Goal: Task Accomplishment & Management: Manage account settings

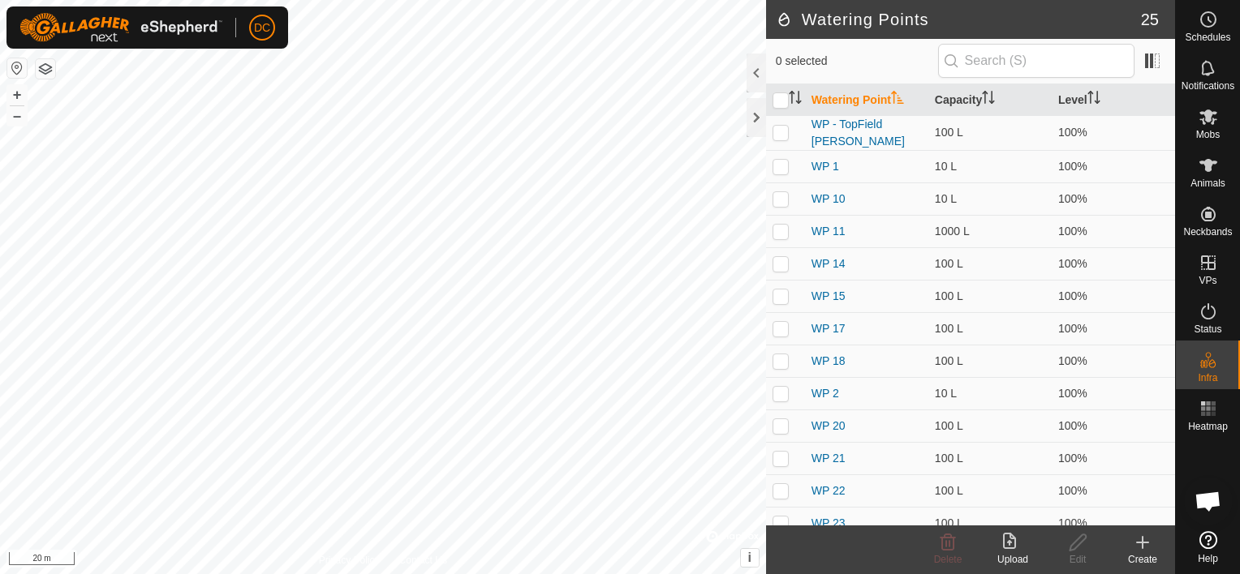
scroll to position [402, 0]
click at [1210, 166] on icon at bounding box center [1207, 165] width 19 height 19
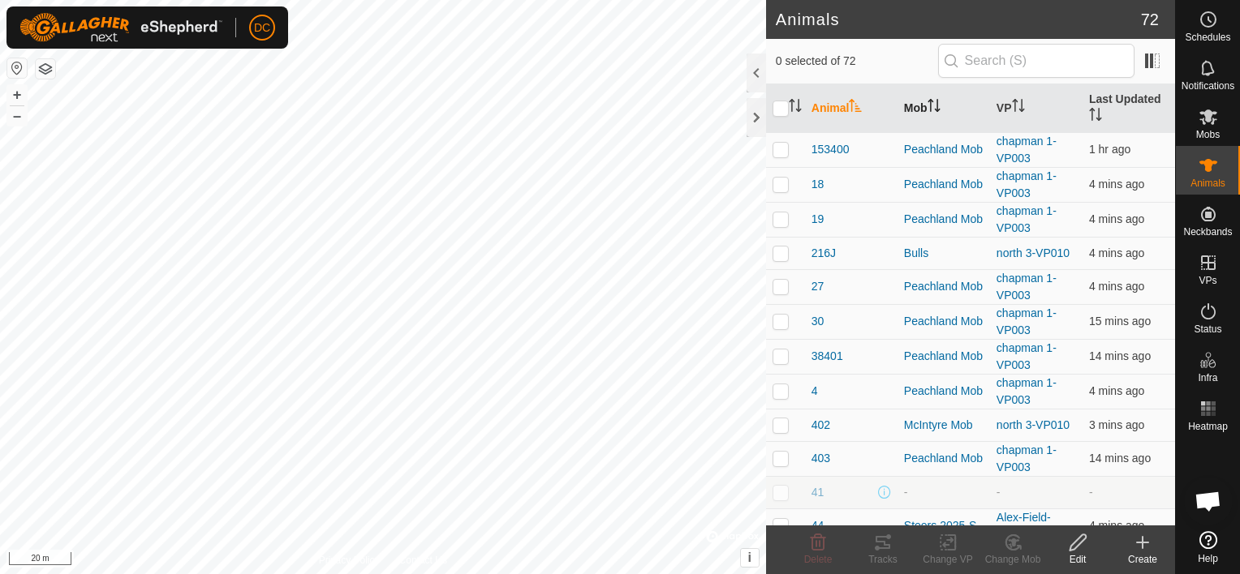
click at [938, 99] on icon "Activate to sort" at bounding box center [933, 105] width 13 height 13
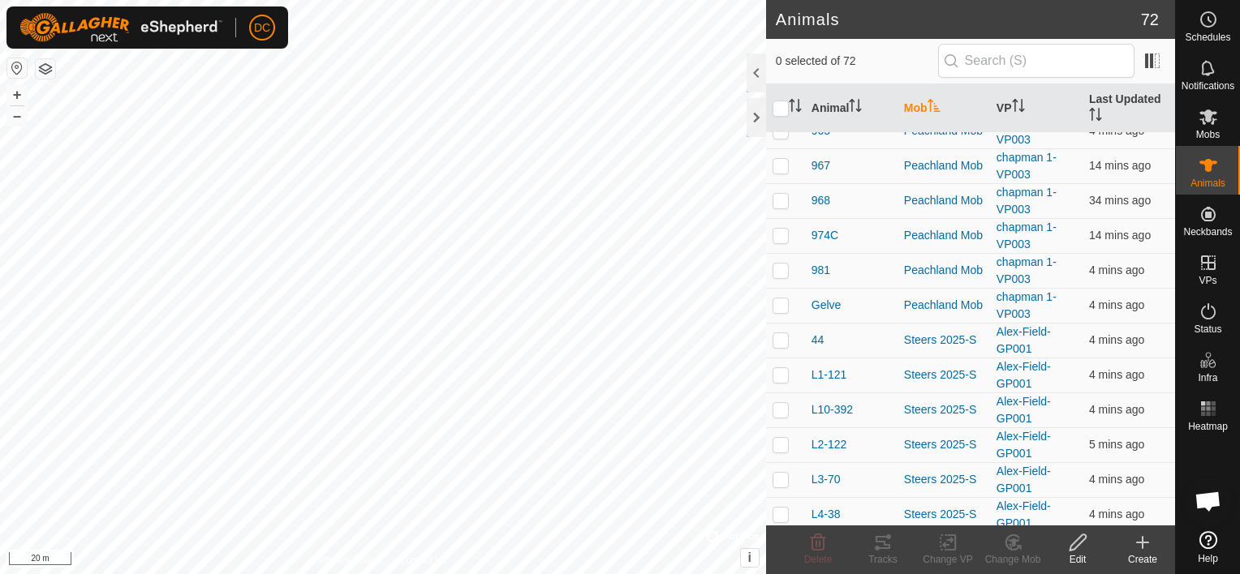
scroll to position [2077, 0]
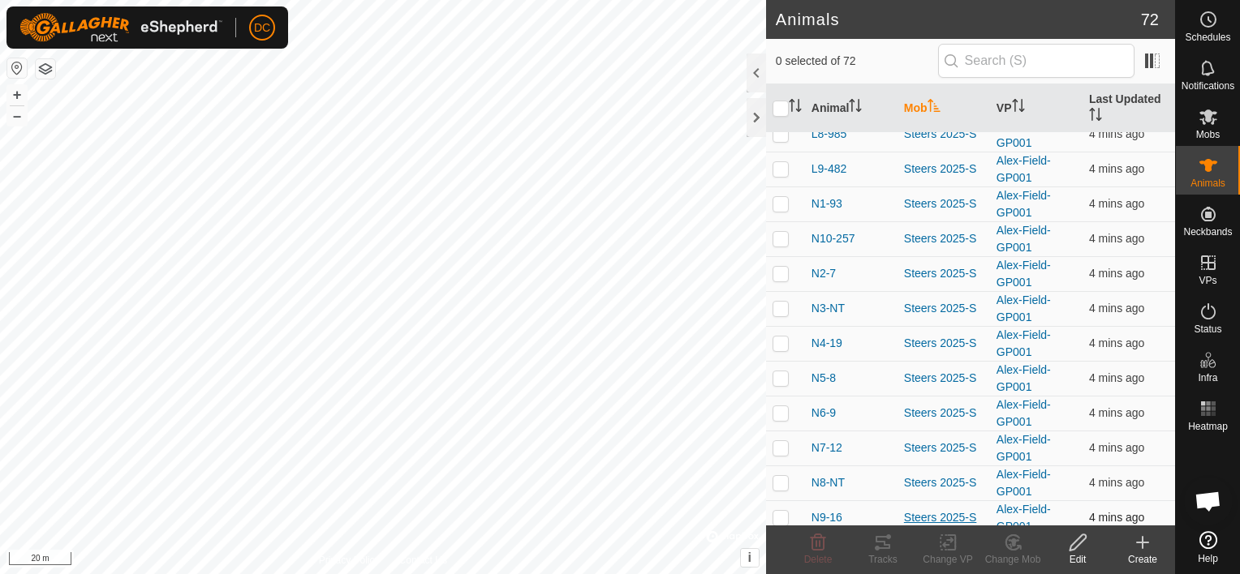
click at [909, 509] on div "Steers 2025-S" at bounding box center [944, 517] width 80 height 17
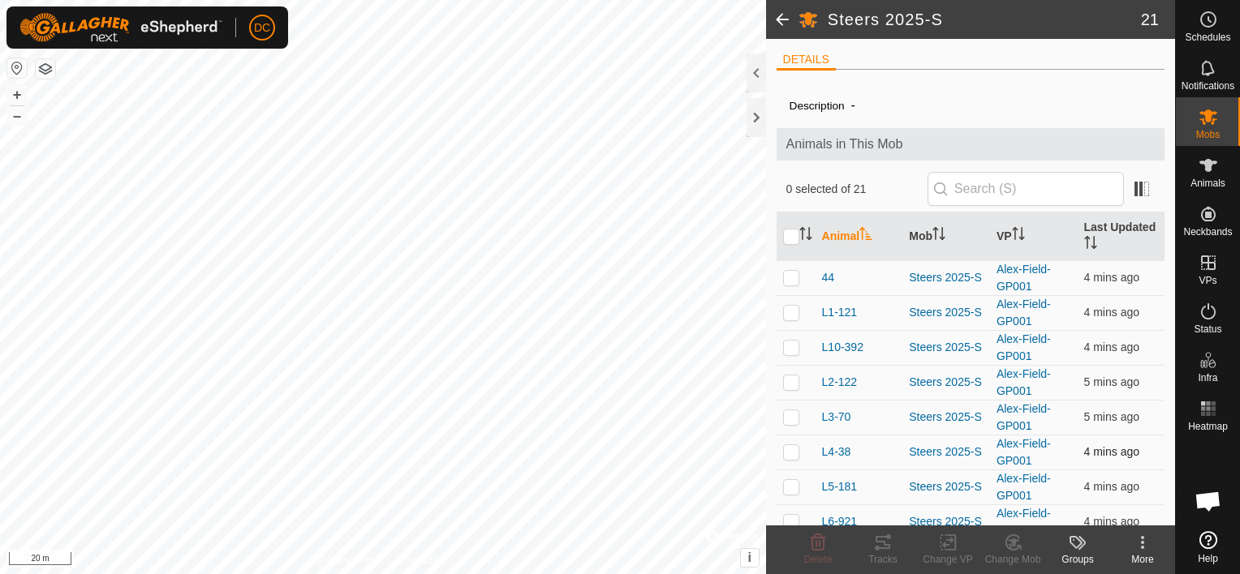
click at [918, 466] on td "Steers 2025-S" at bounding box center [946, 452] width 88 height 35
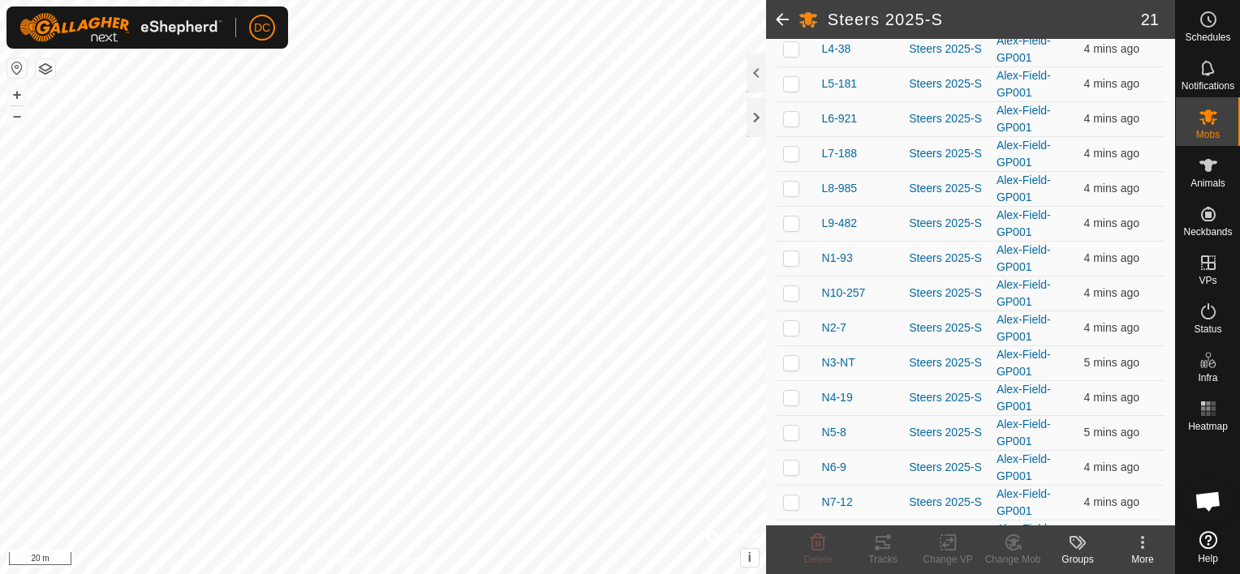
scroll to position [463, 0]
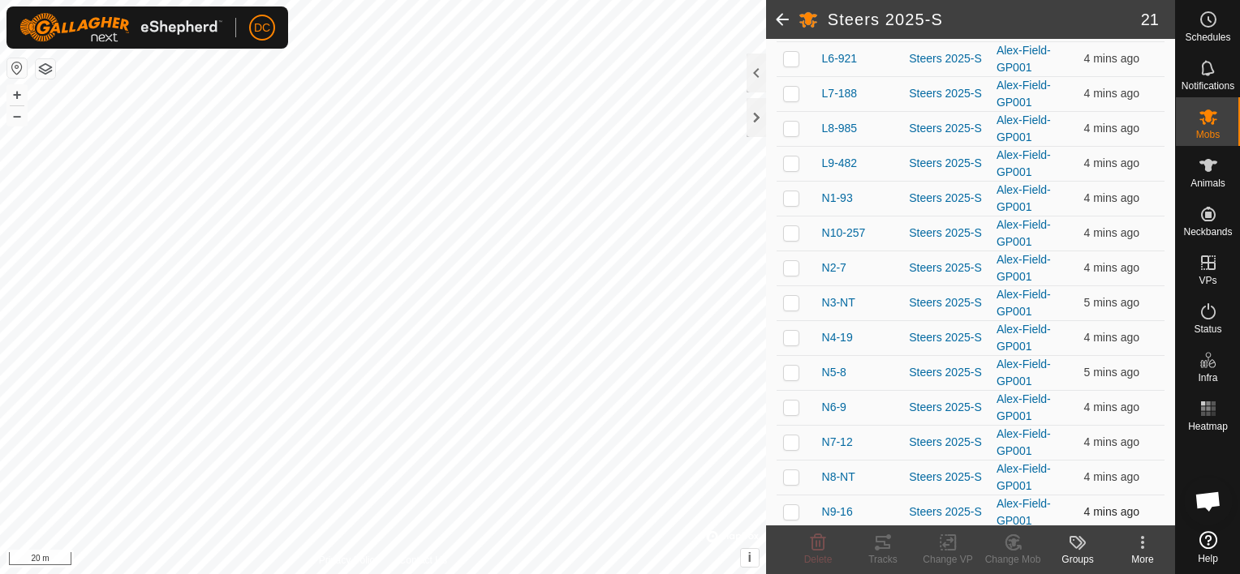
click at [789, 509] on p-checkbox at bounding box center [791, 511] width 16 height 13
checkbox input "true"
click at [784, 471] on p-checkbox at bounding box center [791, 477] width 16 height 13
checkbox input "true"
click at [789, 441] on p-checkbox at bounding box center [791, 442] width 16 height 13
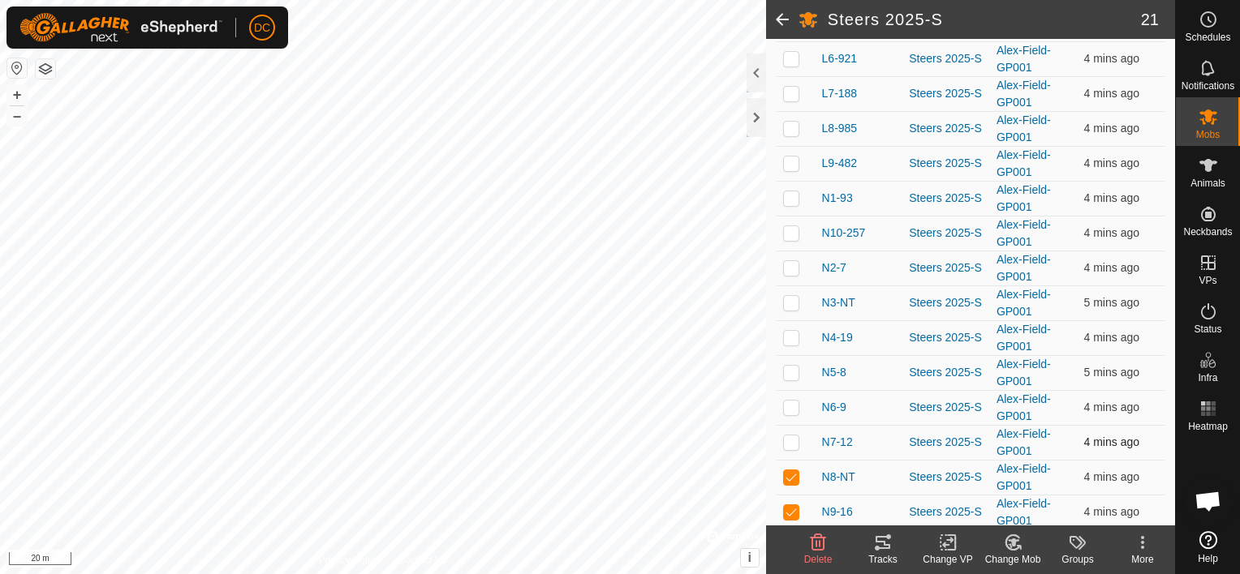
checkbox input "true"
drag, startPoint x: 790, startPoint y: 414, endPoint x: 793, endPoint y: 343, distance: 70.7
click at [790, 412] on td at bounding box center [795, 407] width 39 height 35
checkbox input "true"
click at [785, 367] on p-checkbox at bounding box center [791, 372] width 16 height 13
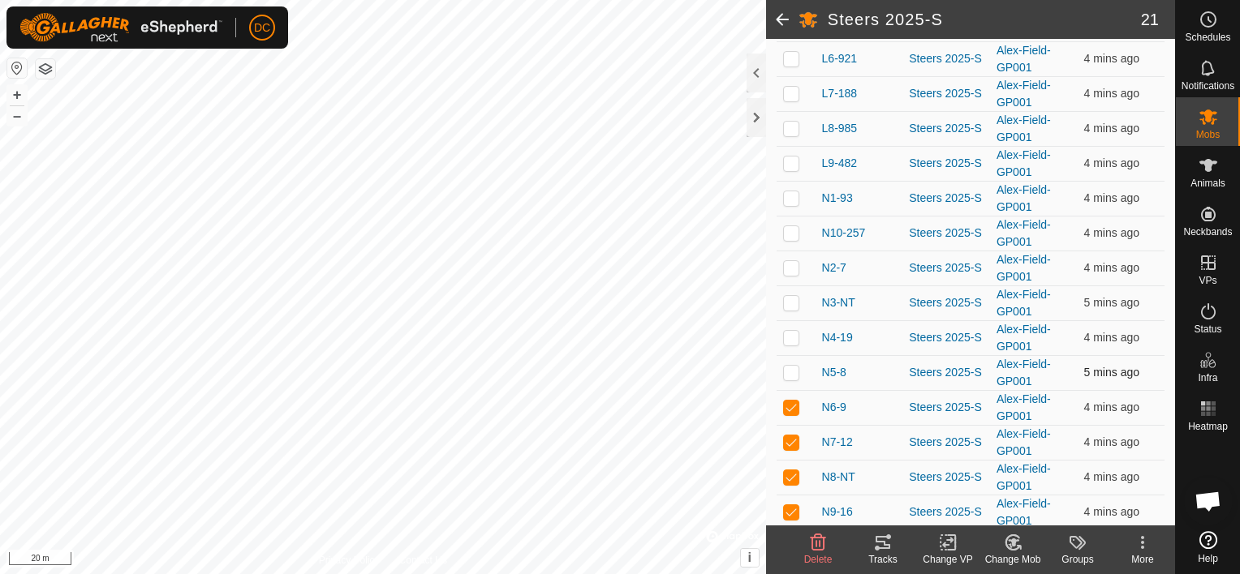
checkbox input "true"
click at [789, 336] on p-checkbox at bounding box center [791, 337] width 16 height 13
checkbox input "true"
click at [788, 298] on p-checkbox at bounding box center [791, 302] width 16 height 13
checkbox input "true"
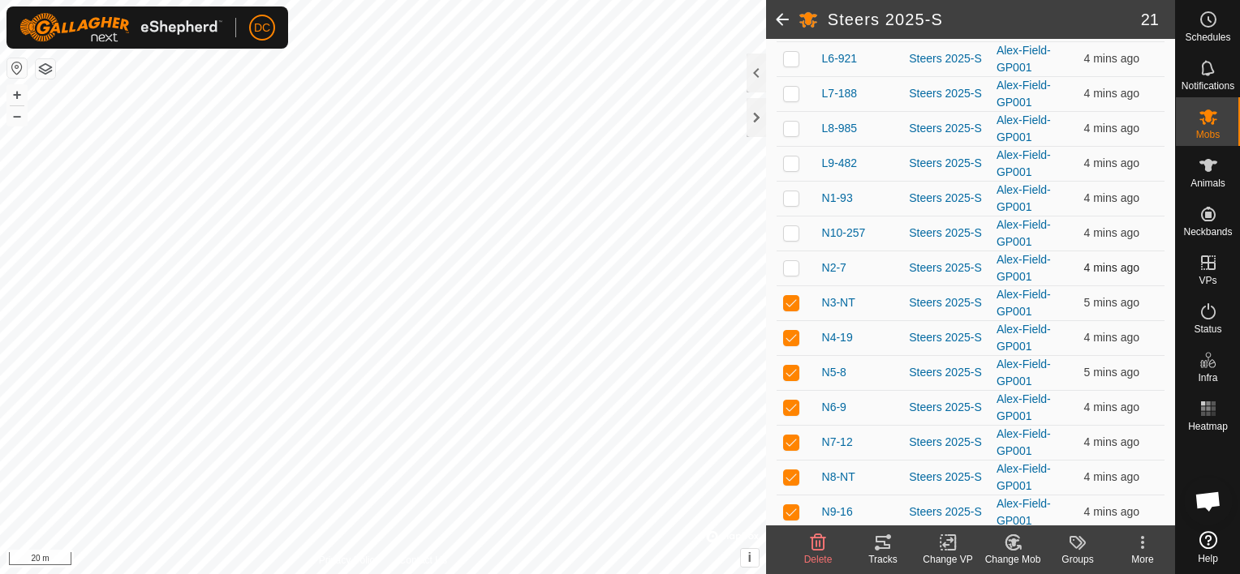
click at [791, 264] on p-checkbox at bounding box center [791, 267] width 16 height 13
checkbox input "true"
click at [789, 226] on p-checkbox at bounding box center [791, 232] width 16 height 13
checkbox input "true"
click at [790, 191] on p-checkbox at bounding box center [791, 197] width 16 height 13
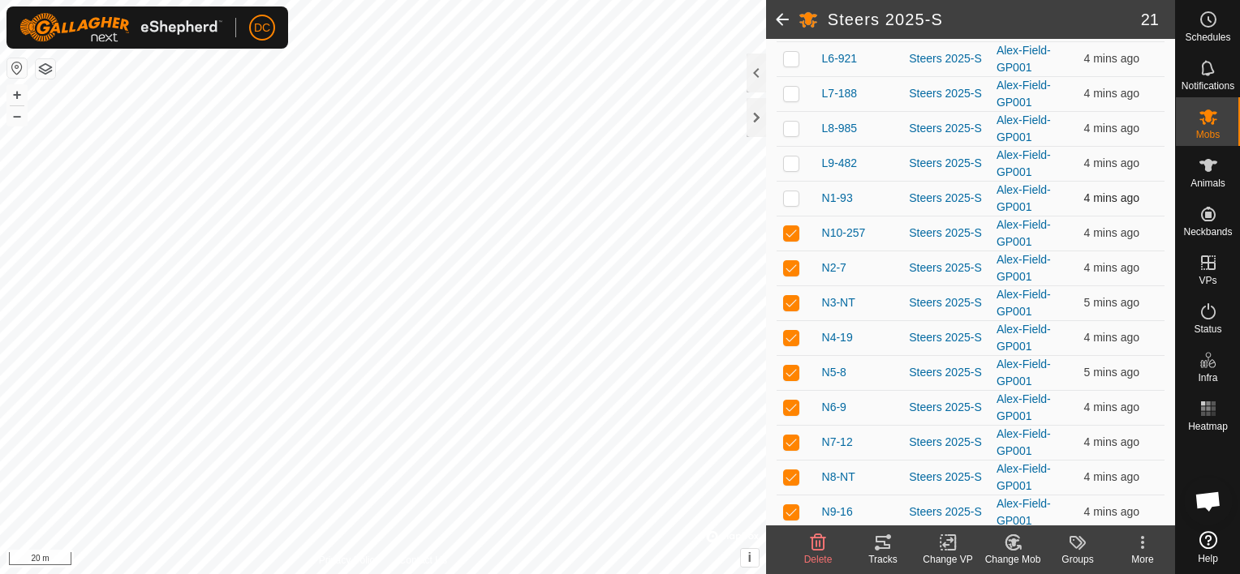
checkbox input "true"
click at [888, 545] on icon at bounding box center [882, 542] width 15 height 13
